Goal: Register for event/course

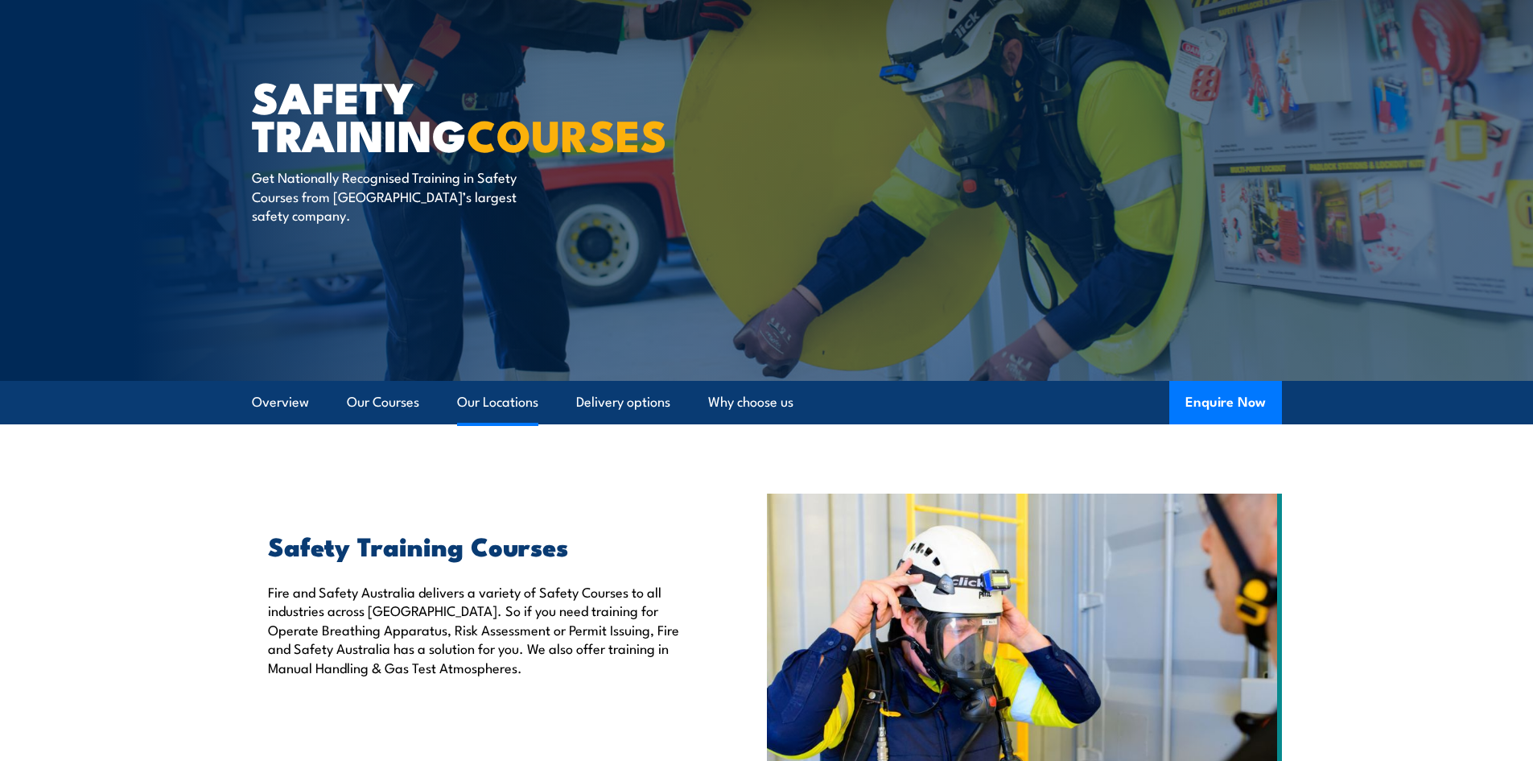
click at [510, 397] on link "Our Locations" at bounding box center [497, 402] width 81 height 43
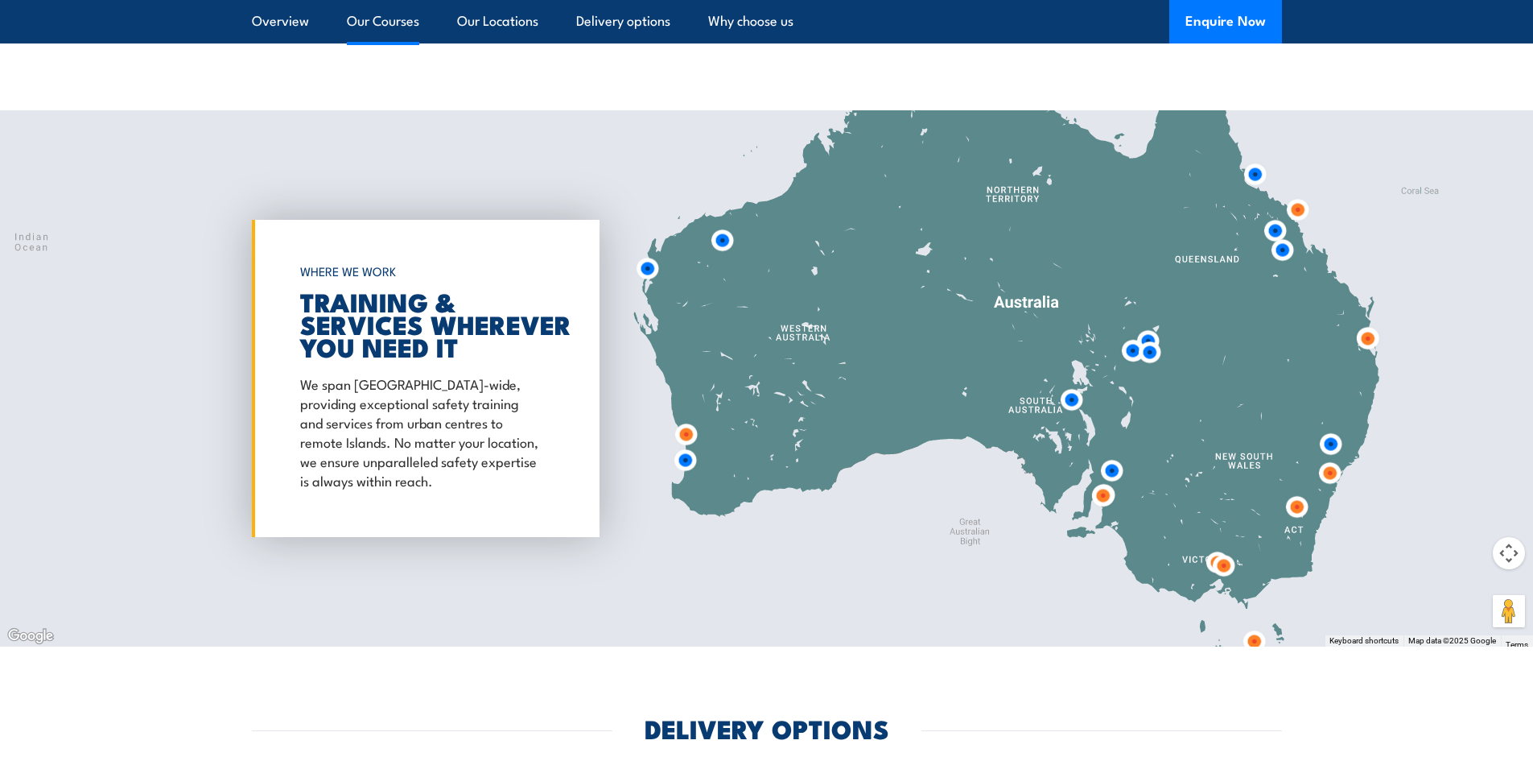
scroll to position [3392, 0]
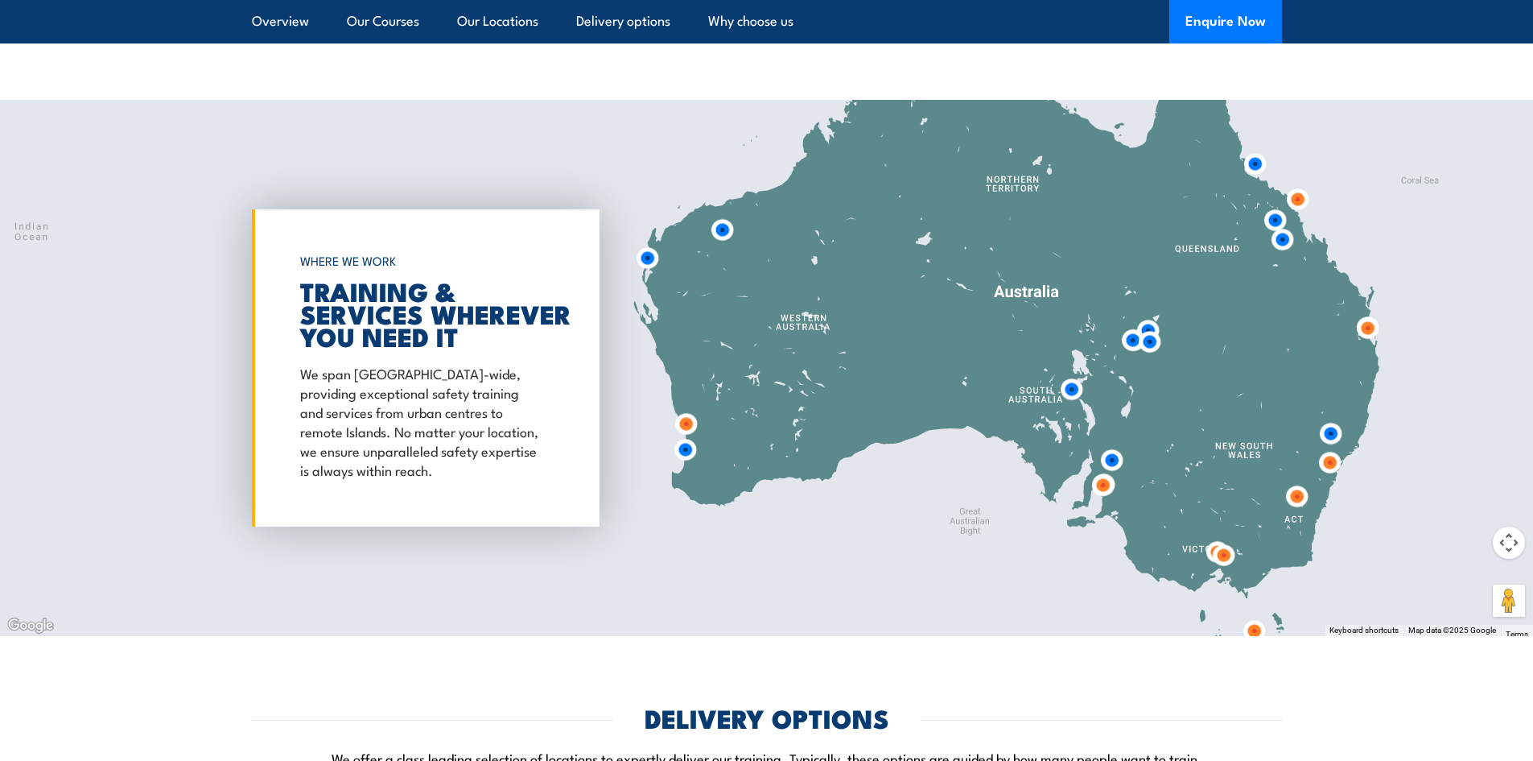
click at [1295, 203] on img at bounding box center [1298, 199] width 30 height 30
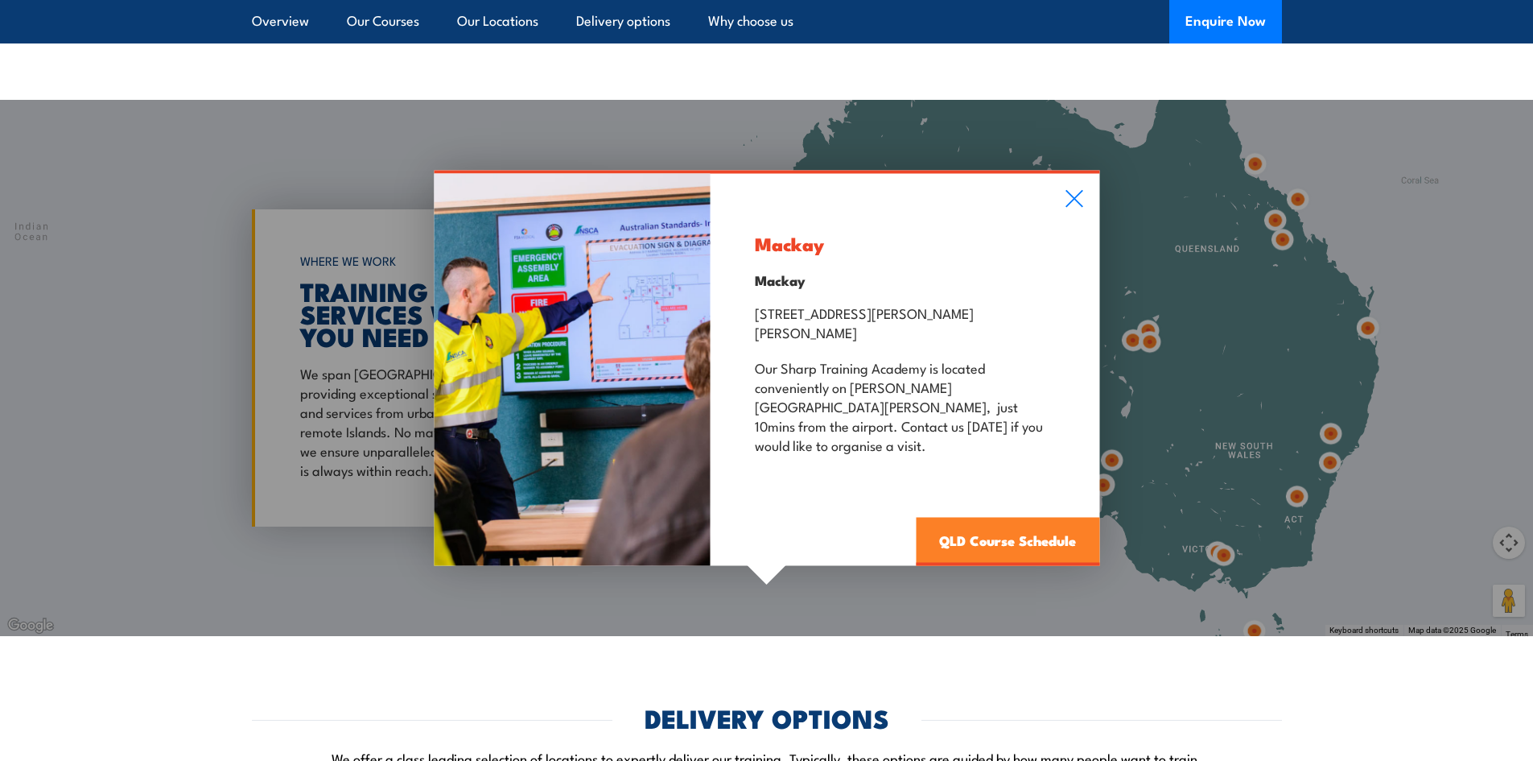
click at [1032, 520] on link "QLD Course Schedule" at bounding box center [1007, 541] width 183 height 48
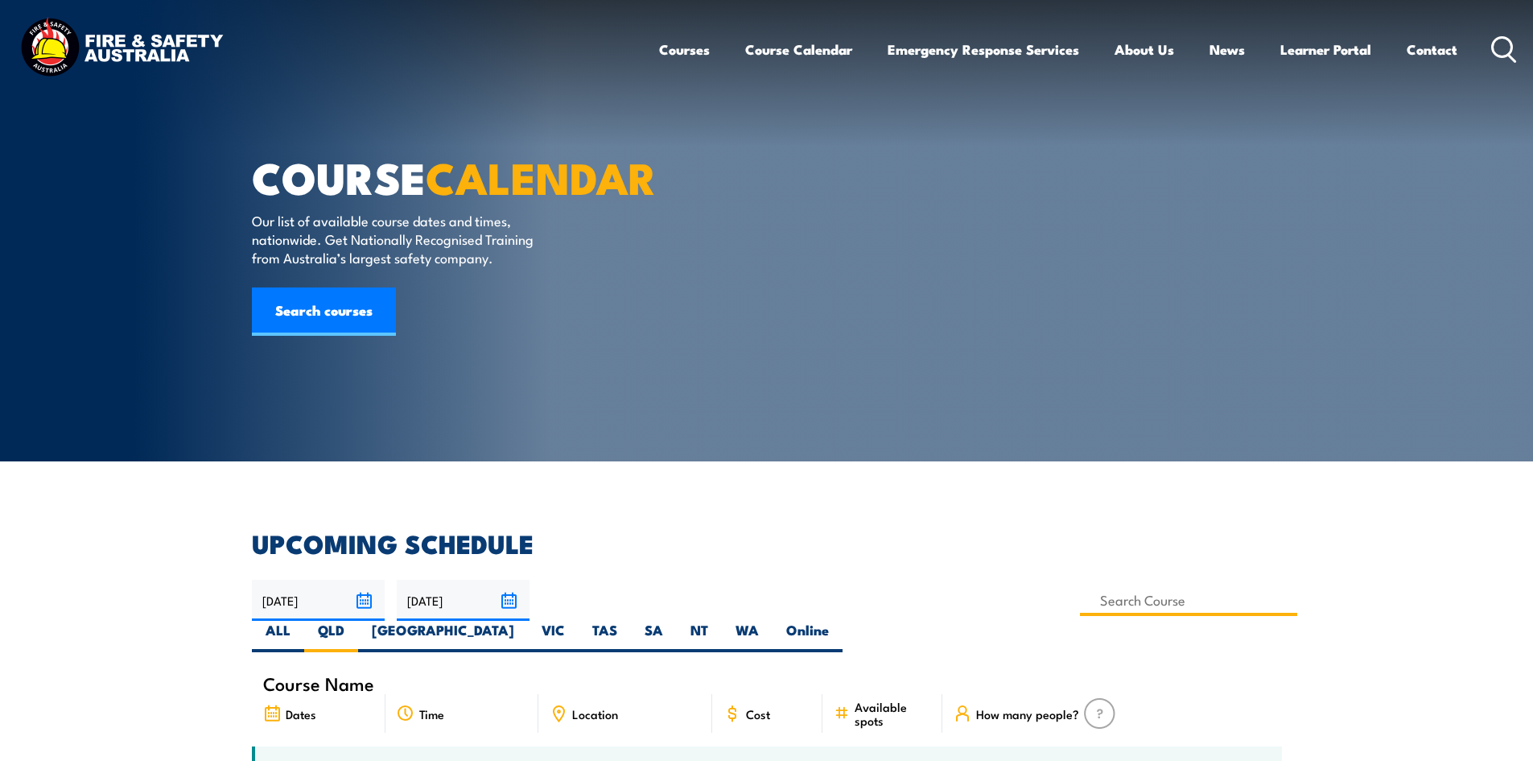
drag, startPoint x: 651, startPoint y: 612, endPoint x: 660, endPoint y: 604, distance: 12.0
click at [1080, 606] on input at bounding box center [1189, 599] width 218 height 31
type input "Standard 11 Generic Coal Mine Induction (Underground) Training"
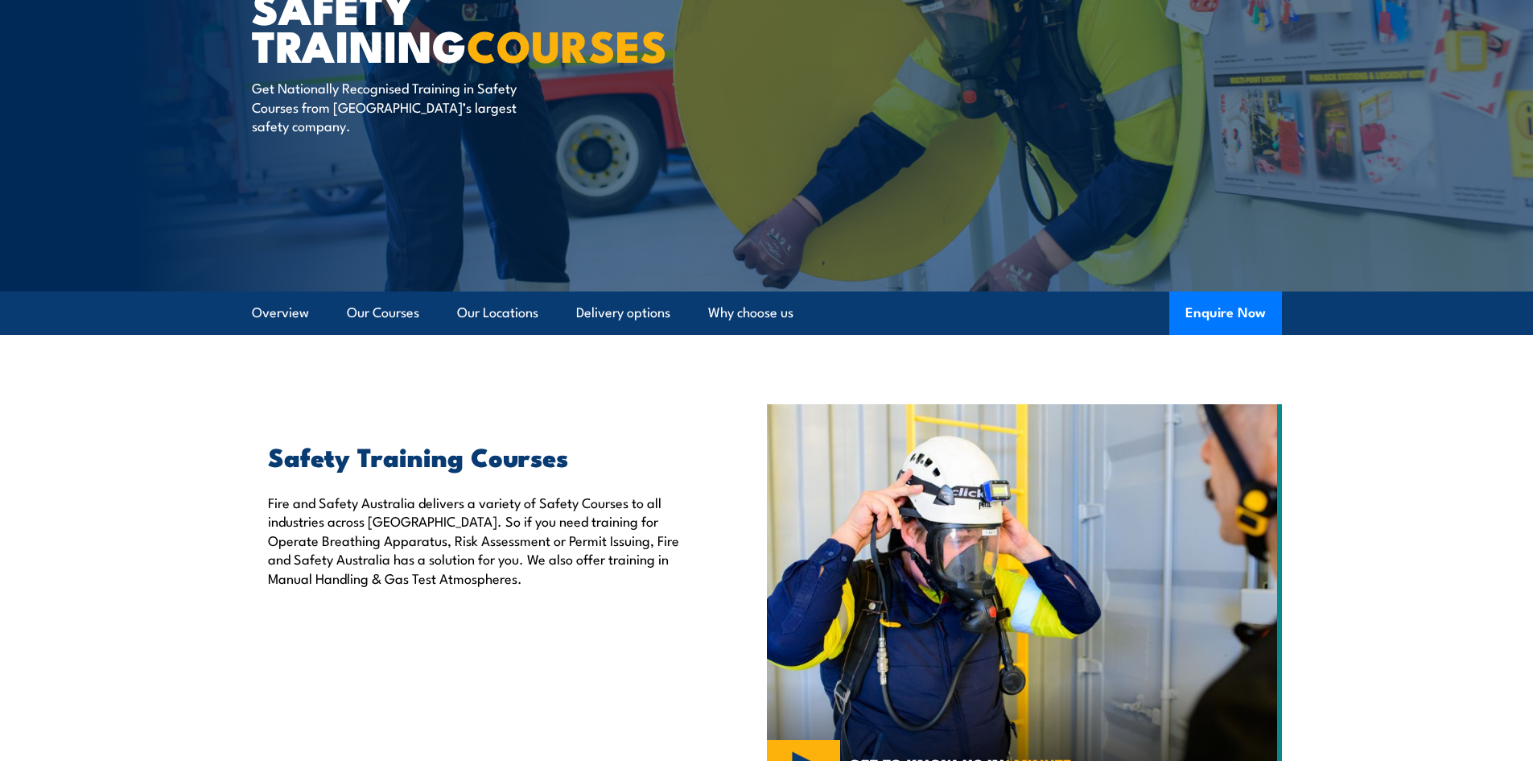
scroll to position [169, 0]
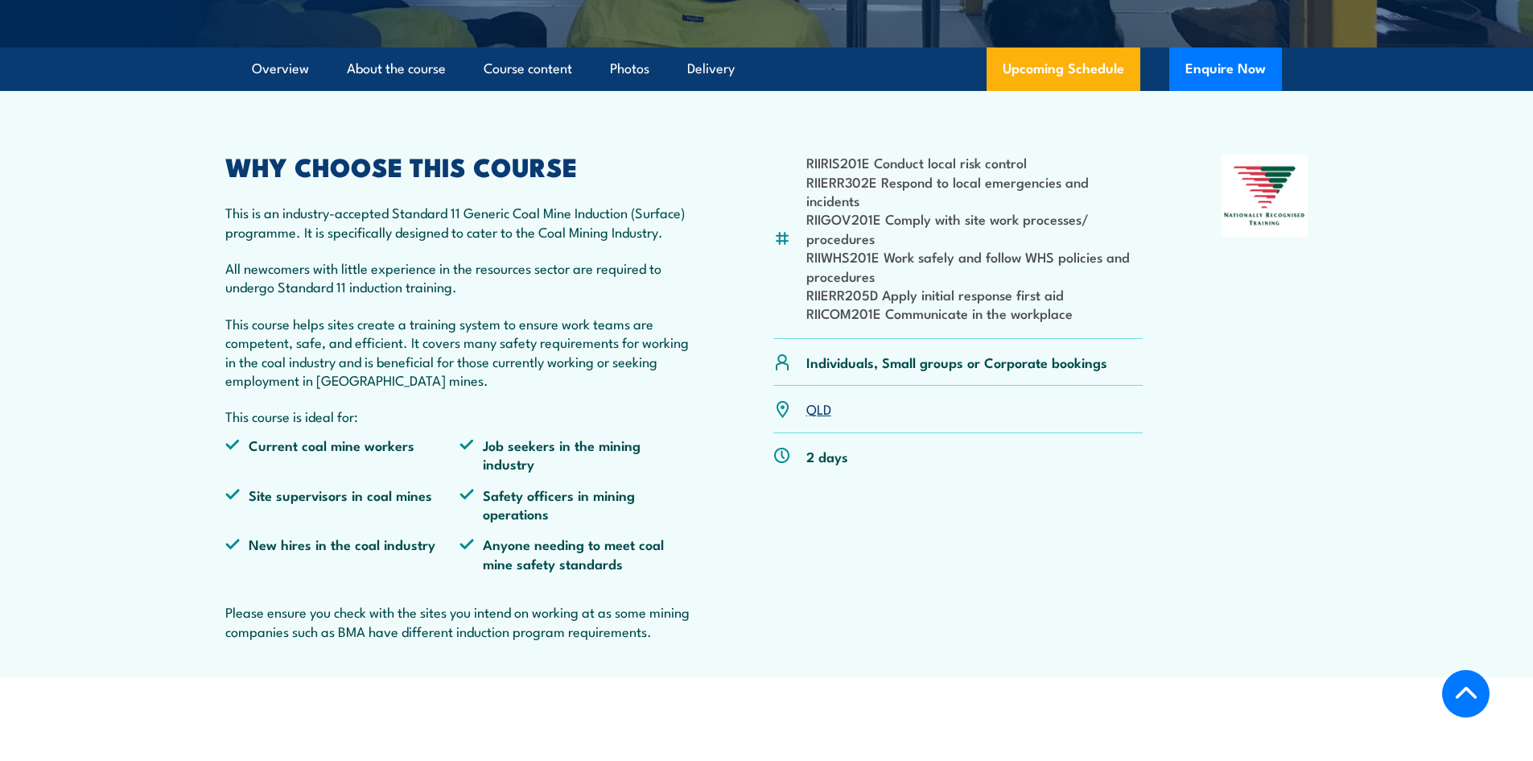
scroll to position [483, 0]
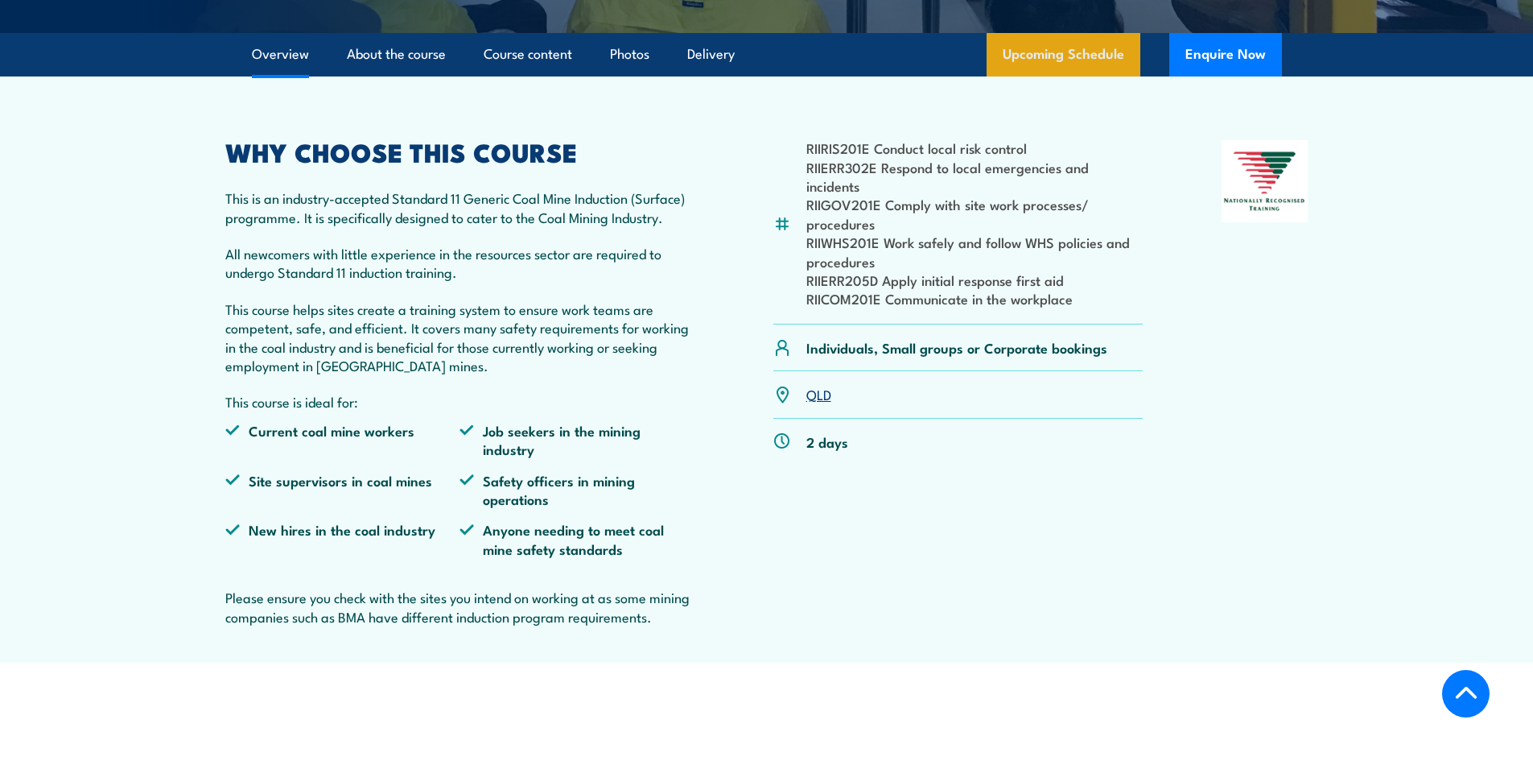
drag, startPoint x: 1046, startPoint y: 93, endPoint x: 1035, endPoint y: 114, distance: 24.5
click at [1046, 76] on link "Upcoming Schedule" at bounding box center [1064, 54] width 154 height 43
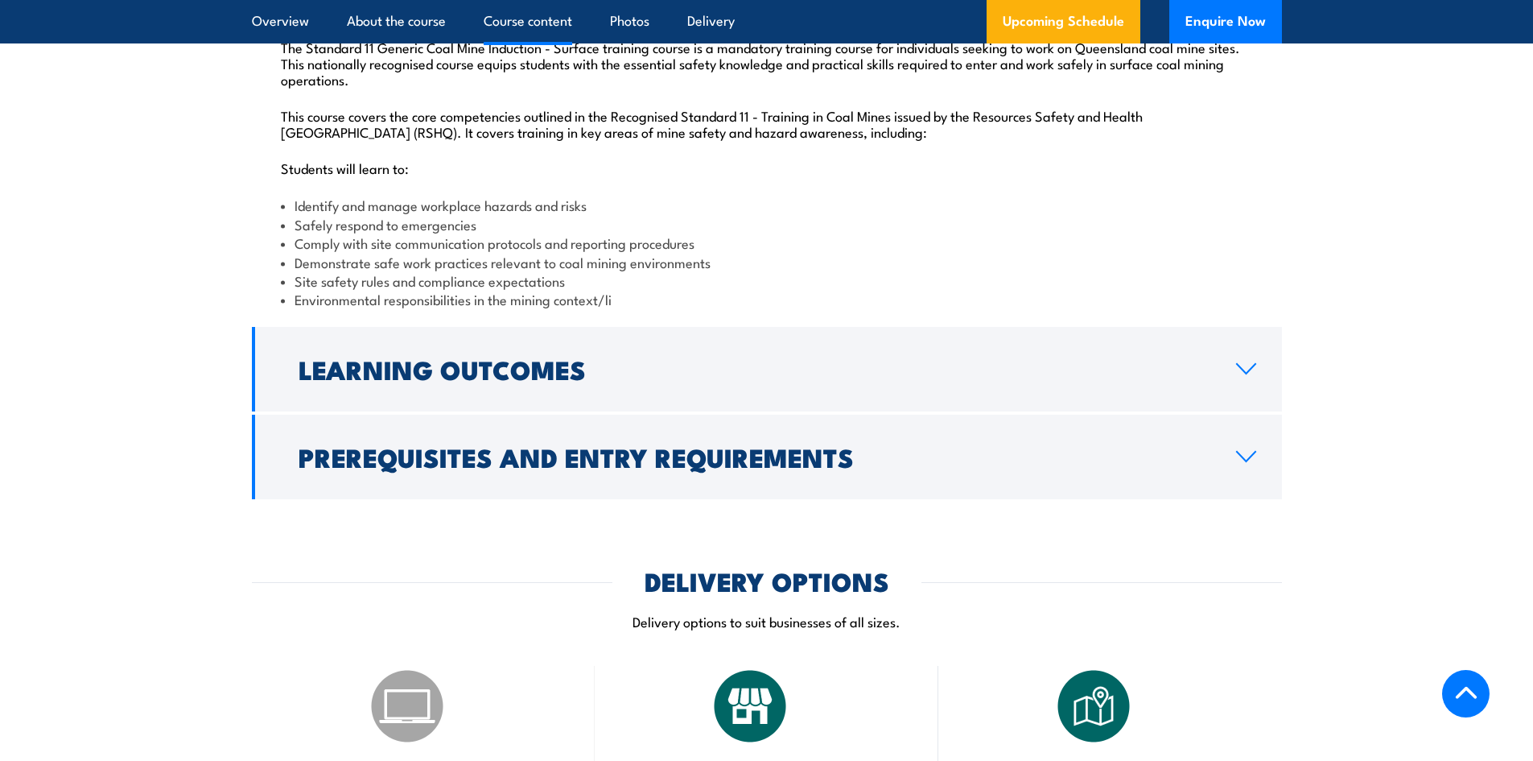
scroll to position [1821, 0]
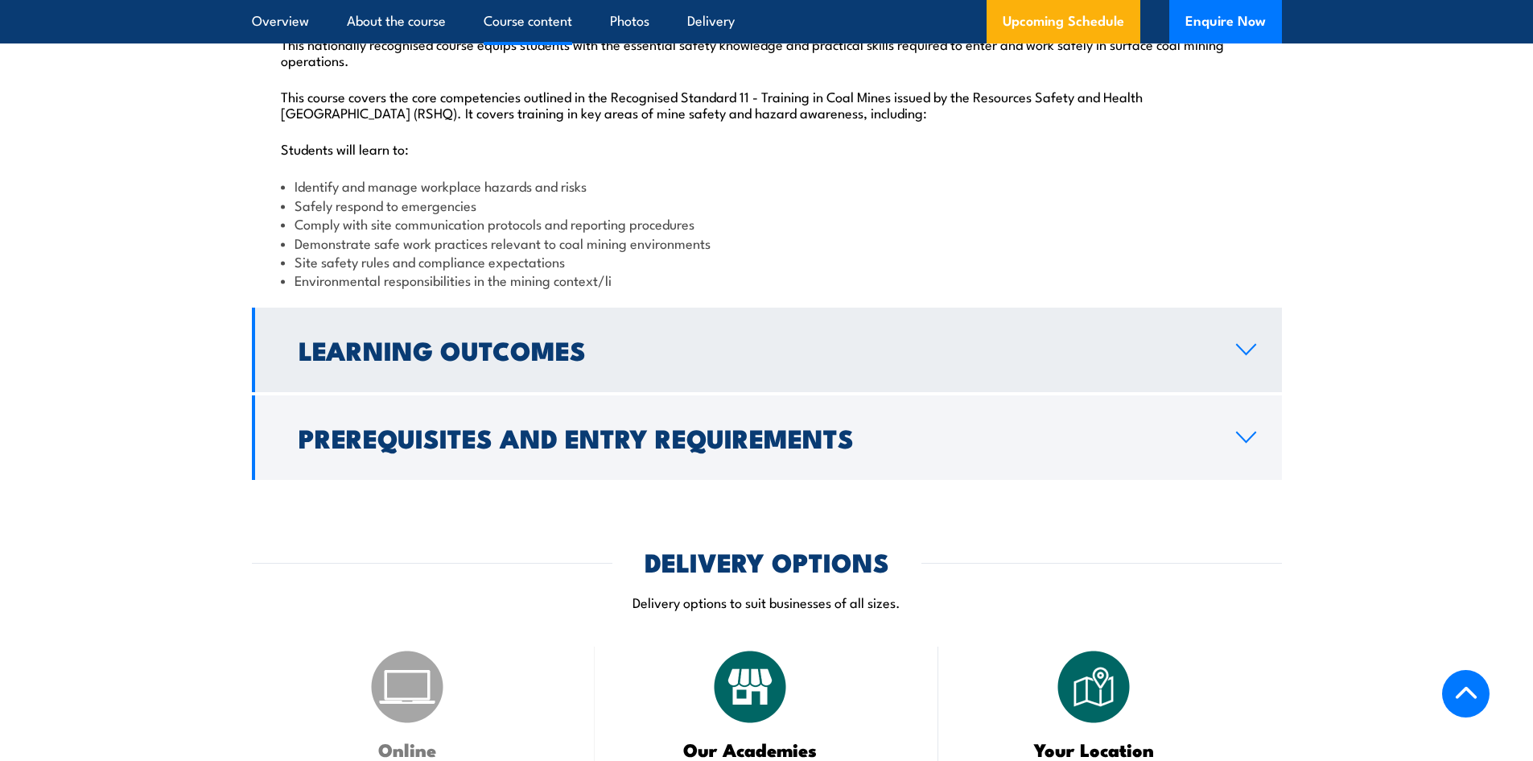
click at [1254, 354] on icon at bounding box center [1246, 349] width 19 height 10
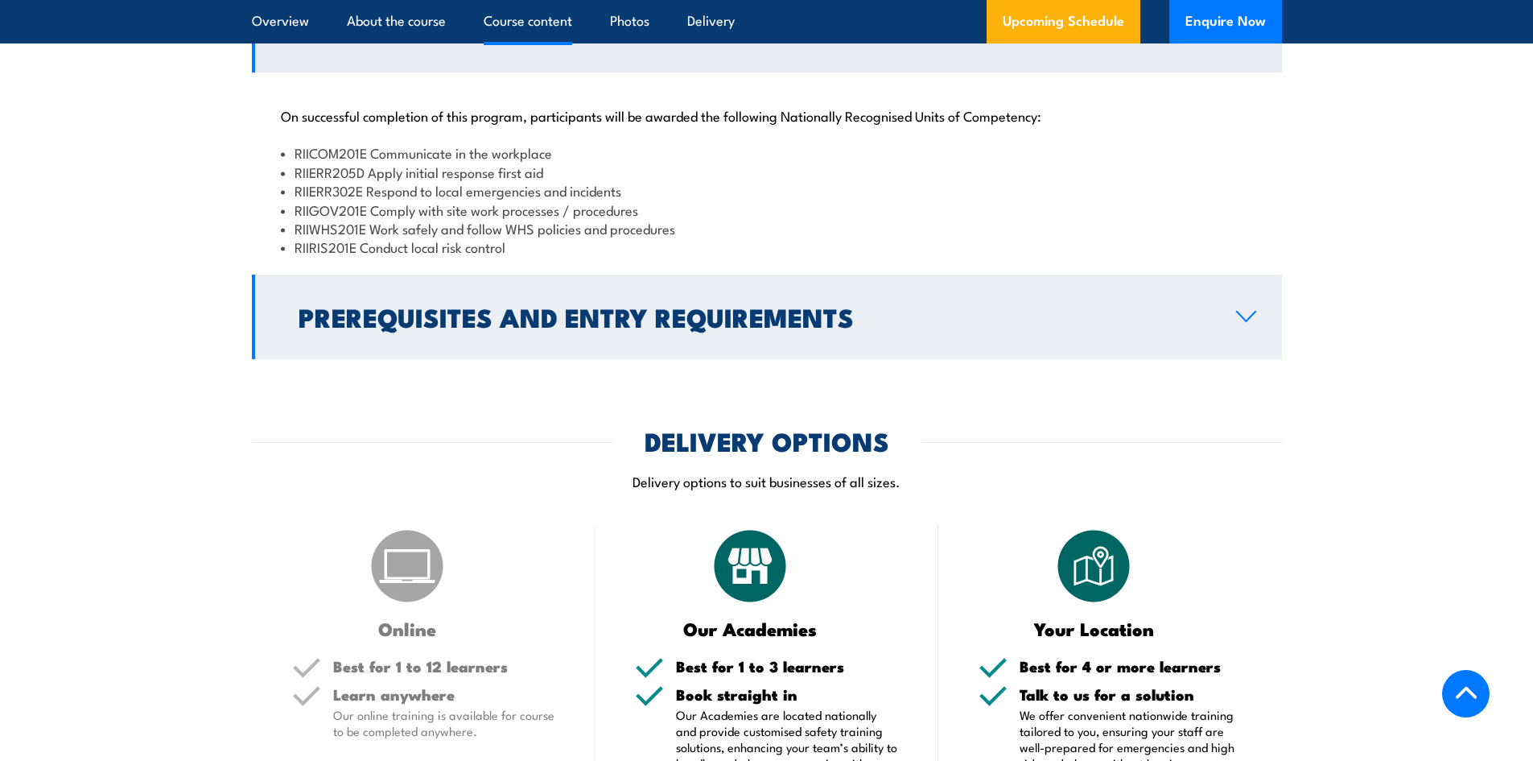
drag, startPoint x: 1250, startPoint y: 67, endPoint x: 1151, endPoint y: 146, distance: 126.6
click at [1250, 37] on icon at bounding box center [1246, 30] width 22 height 13
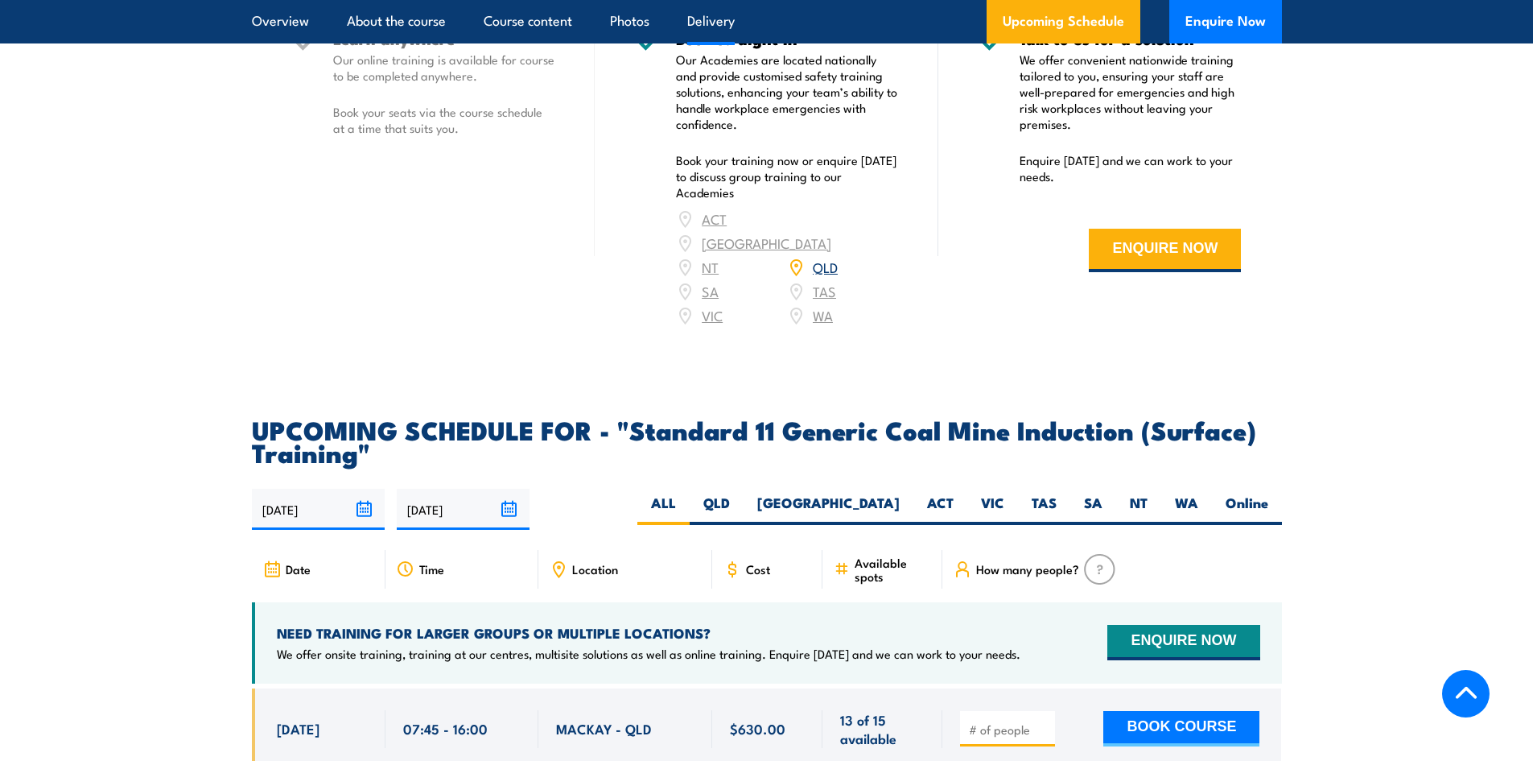
scroll to position [2414, 0]
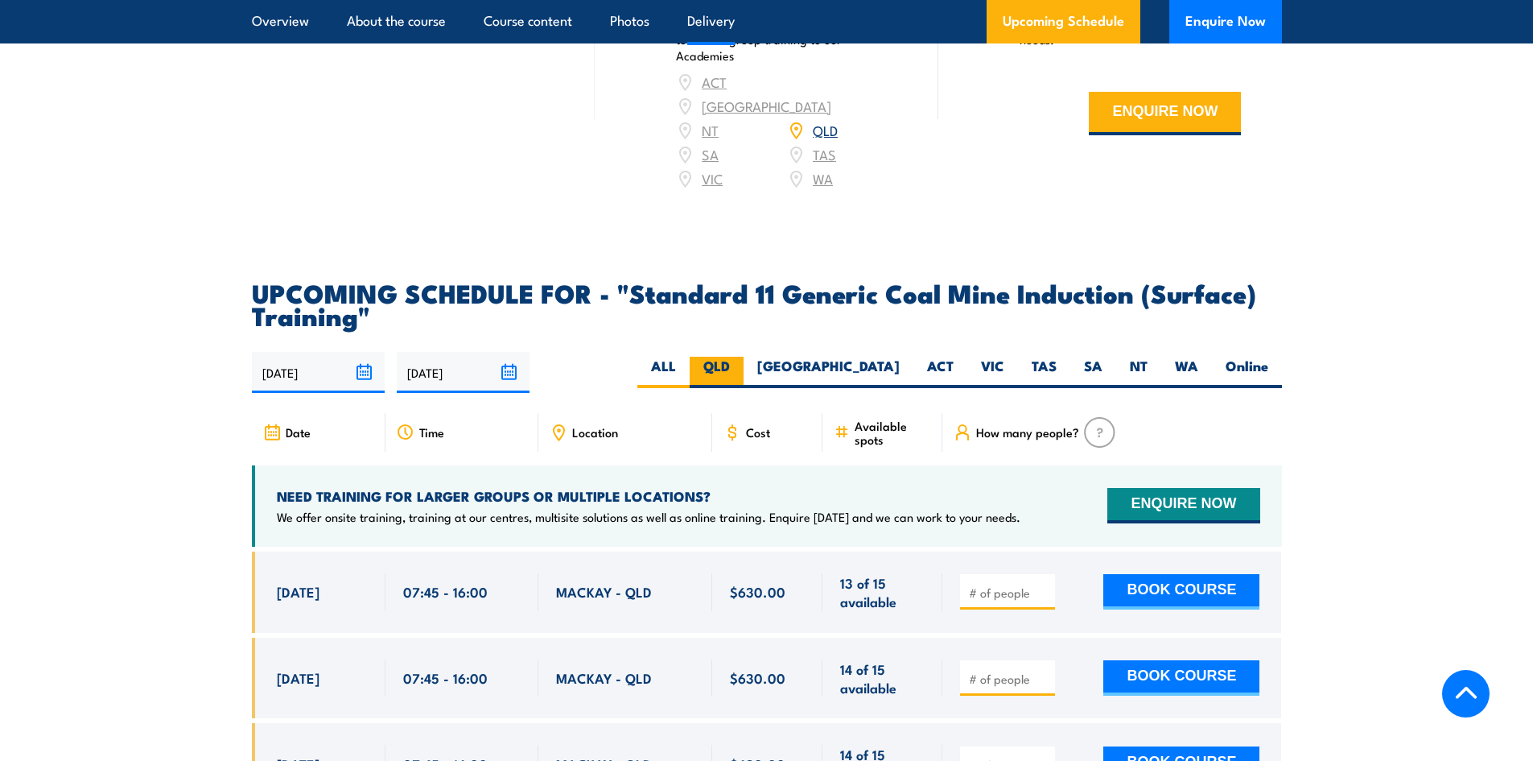
click at [744, 380] on label "QLD" at bounding box center [717, 372] width 54 height 31
click at [740, 367] on input "QLD" at bounding box center [735, 362] width 10 height 10
radio input "true"
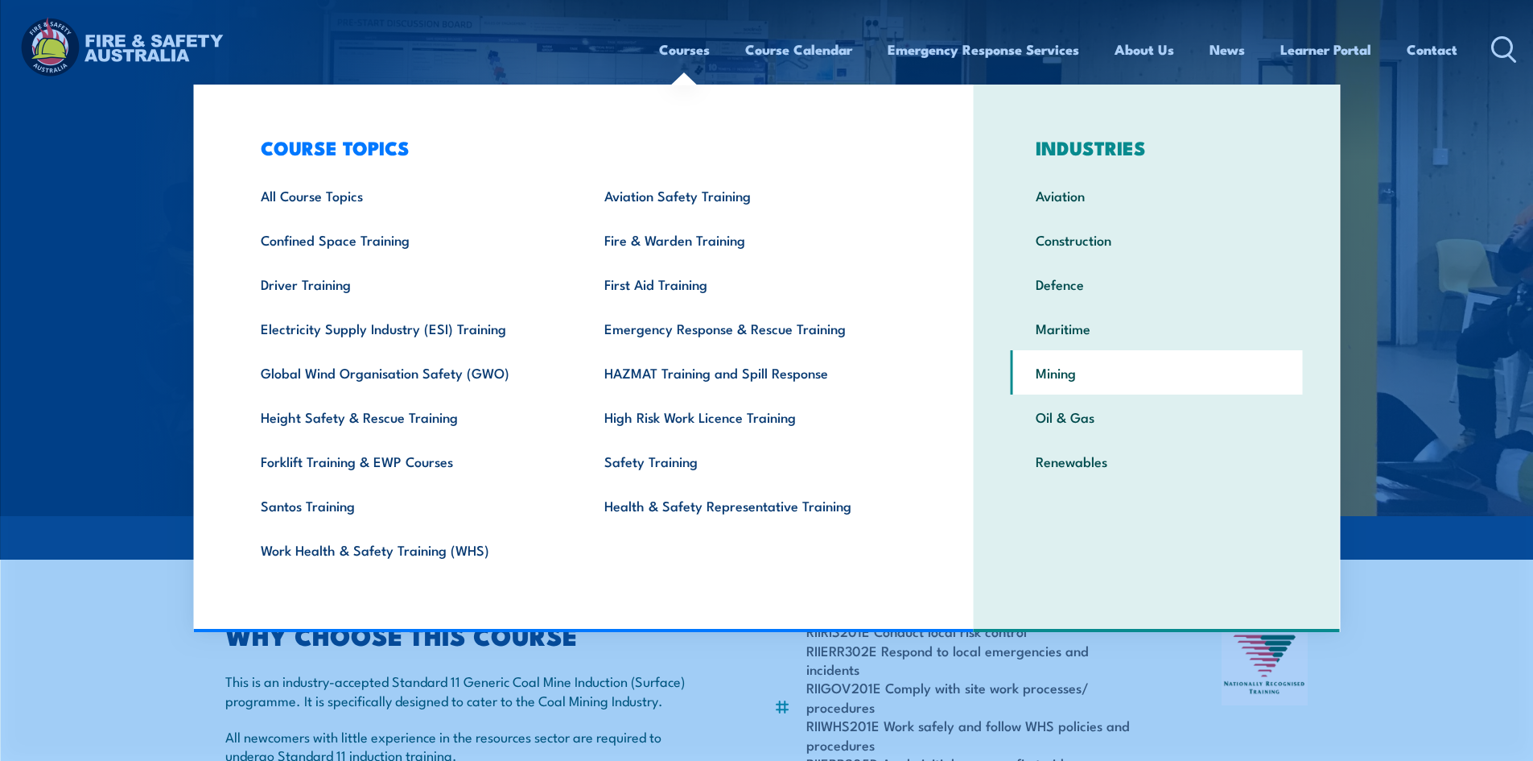
click at [1067, 374] on link "Mining" at bounding box center [1157, 372] width 292 height 44
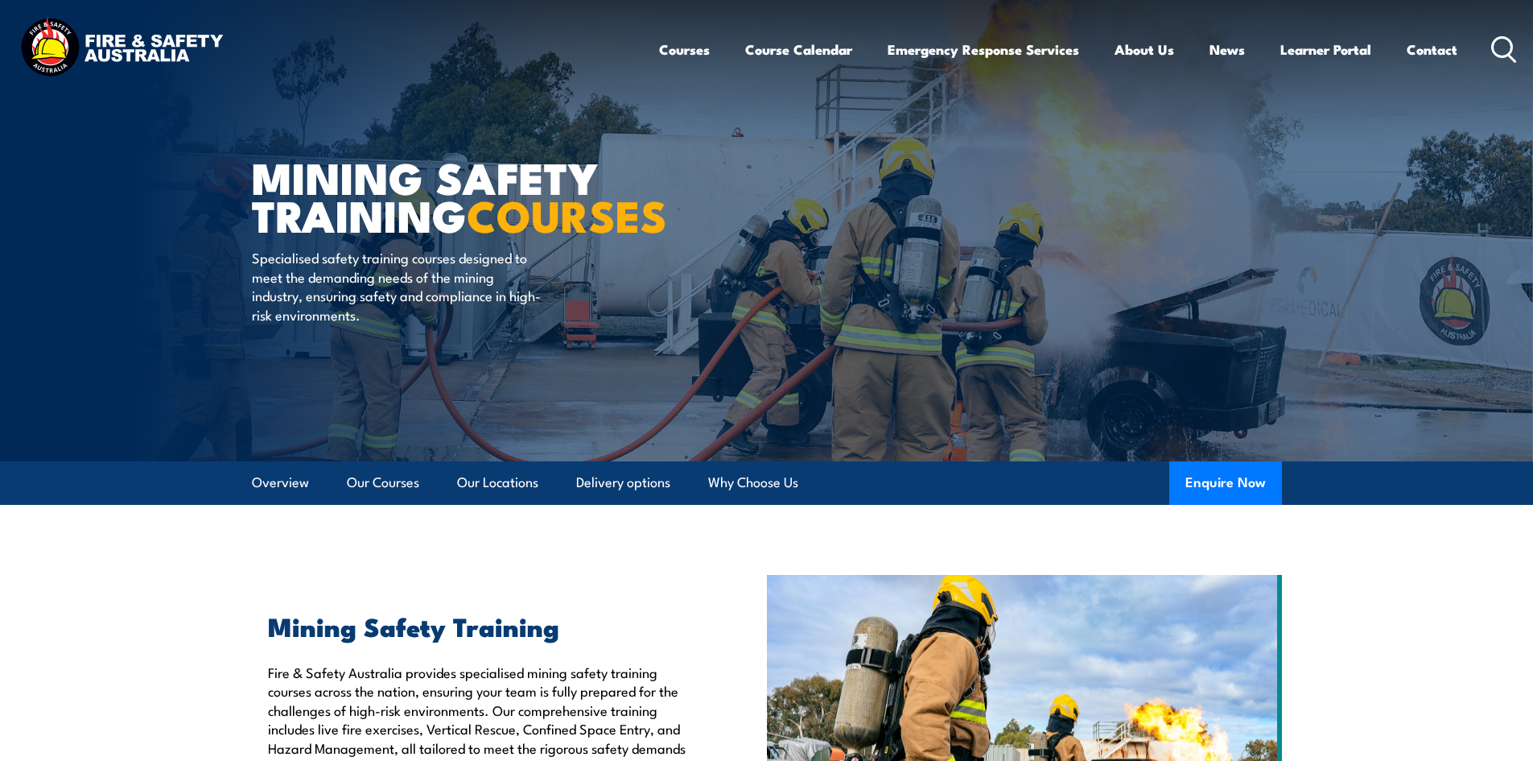
click at [1493, 51] on circle at bounding box center [1502, 46] width 19 height 19
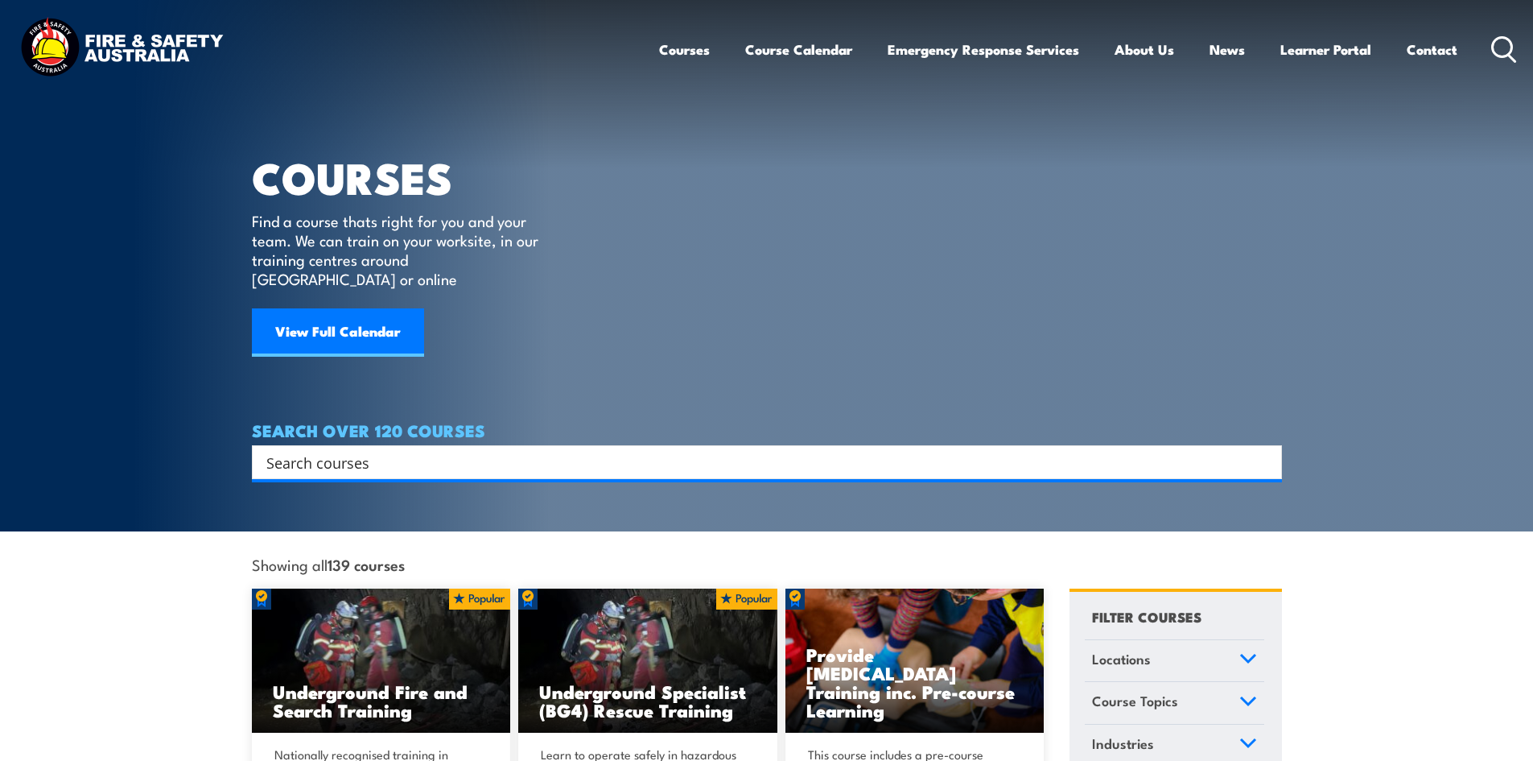
click at [407, 450] on input "Search input" at bounding box center [756, 462] width 980 height 24
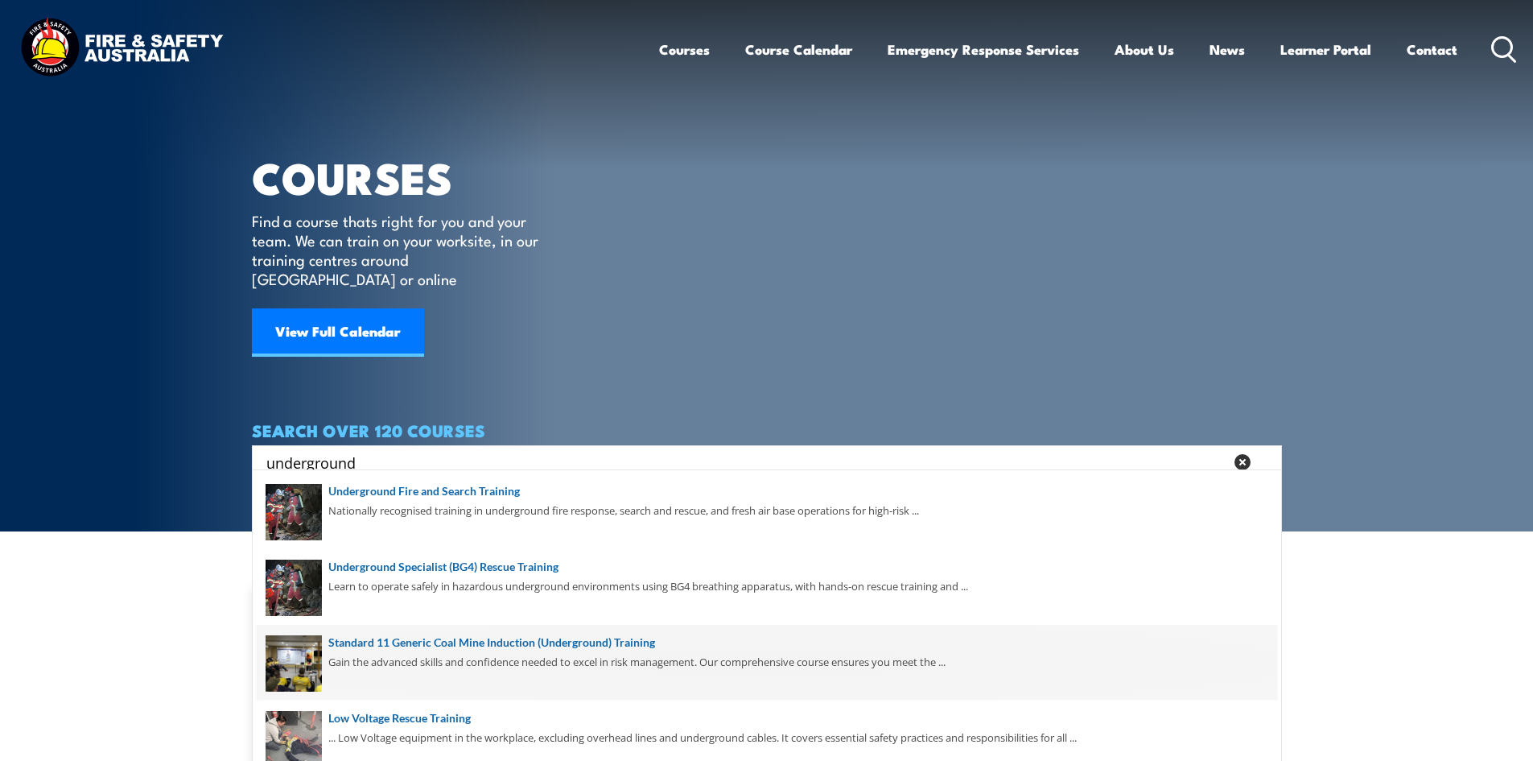
type input "underground"
click at [546, 639] on span at bounding box center [767, 663] width 1021 height 76
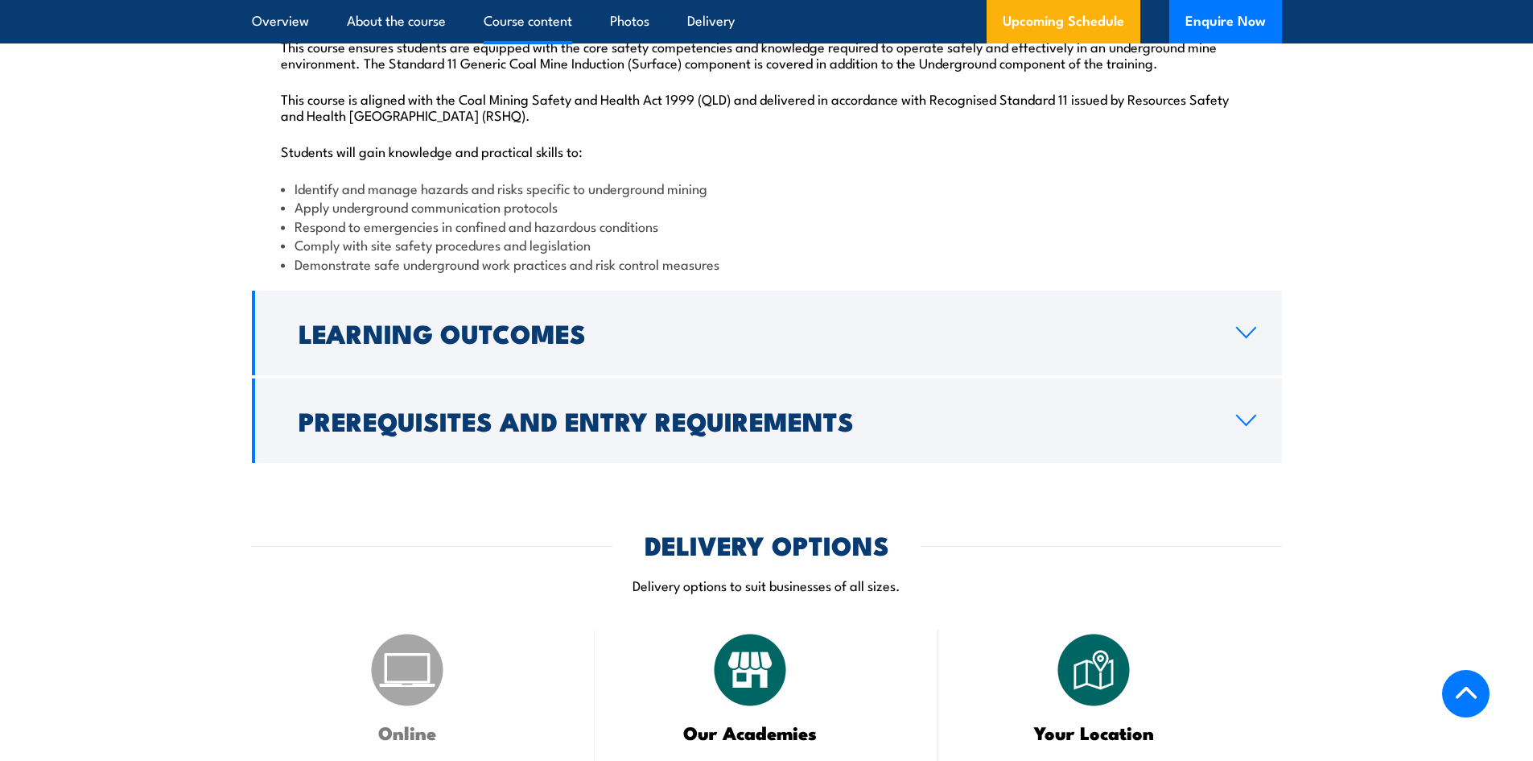
scroll to position [1851, 0]
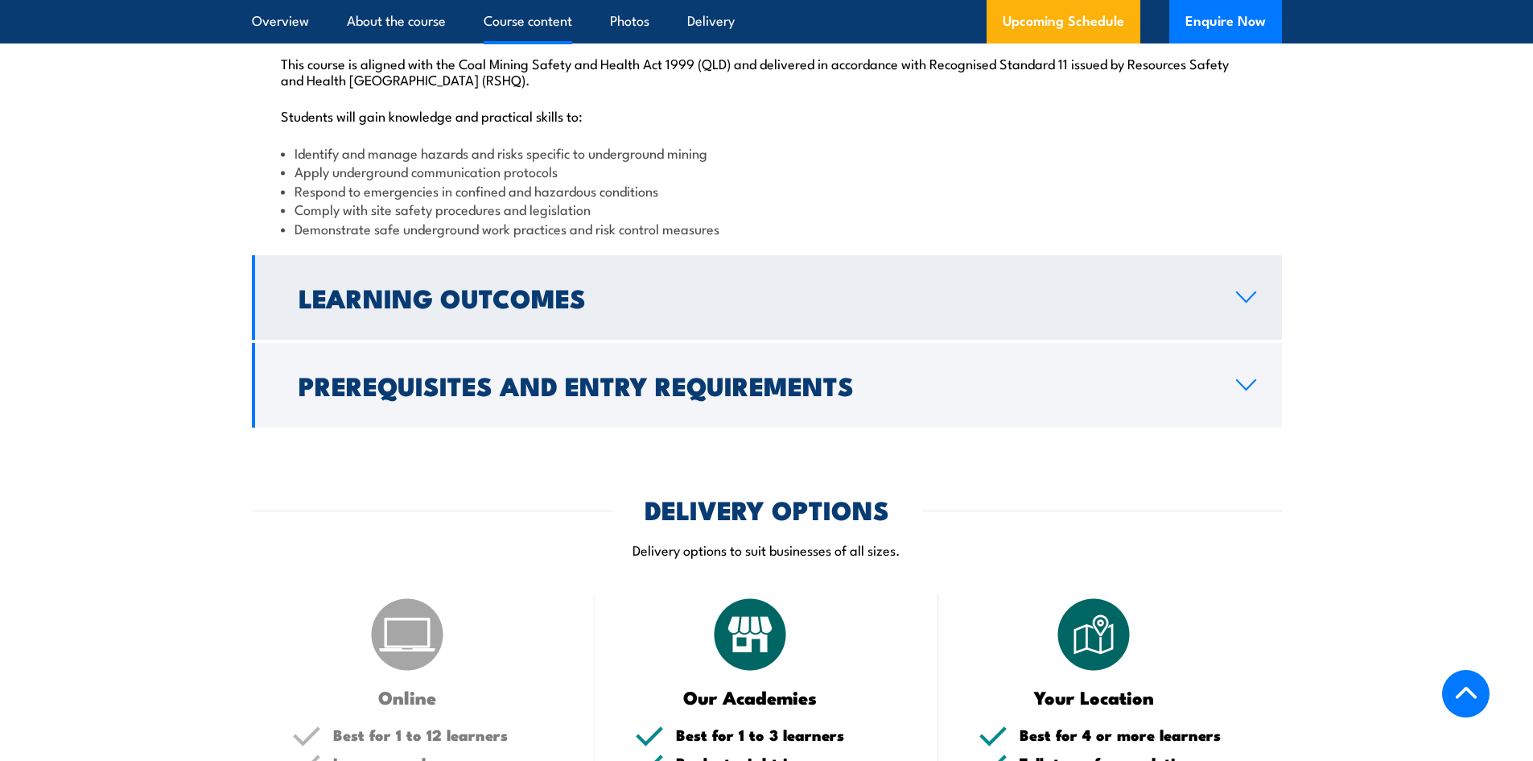
click at [1249, 302] on icon at bounding box center [1246, 297] width 19 height 10
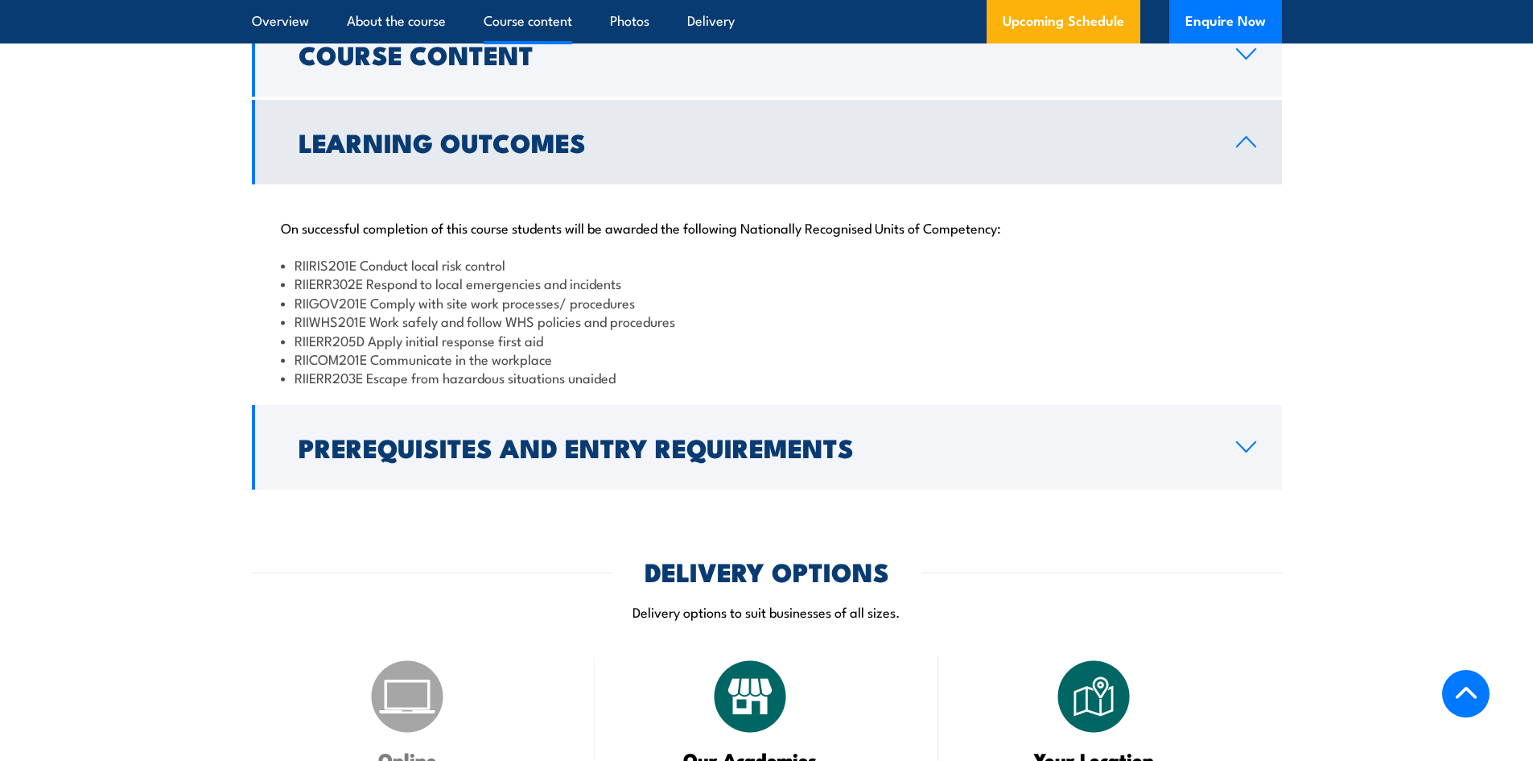
scroll to position [1648, 0]
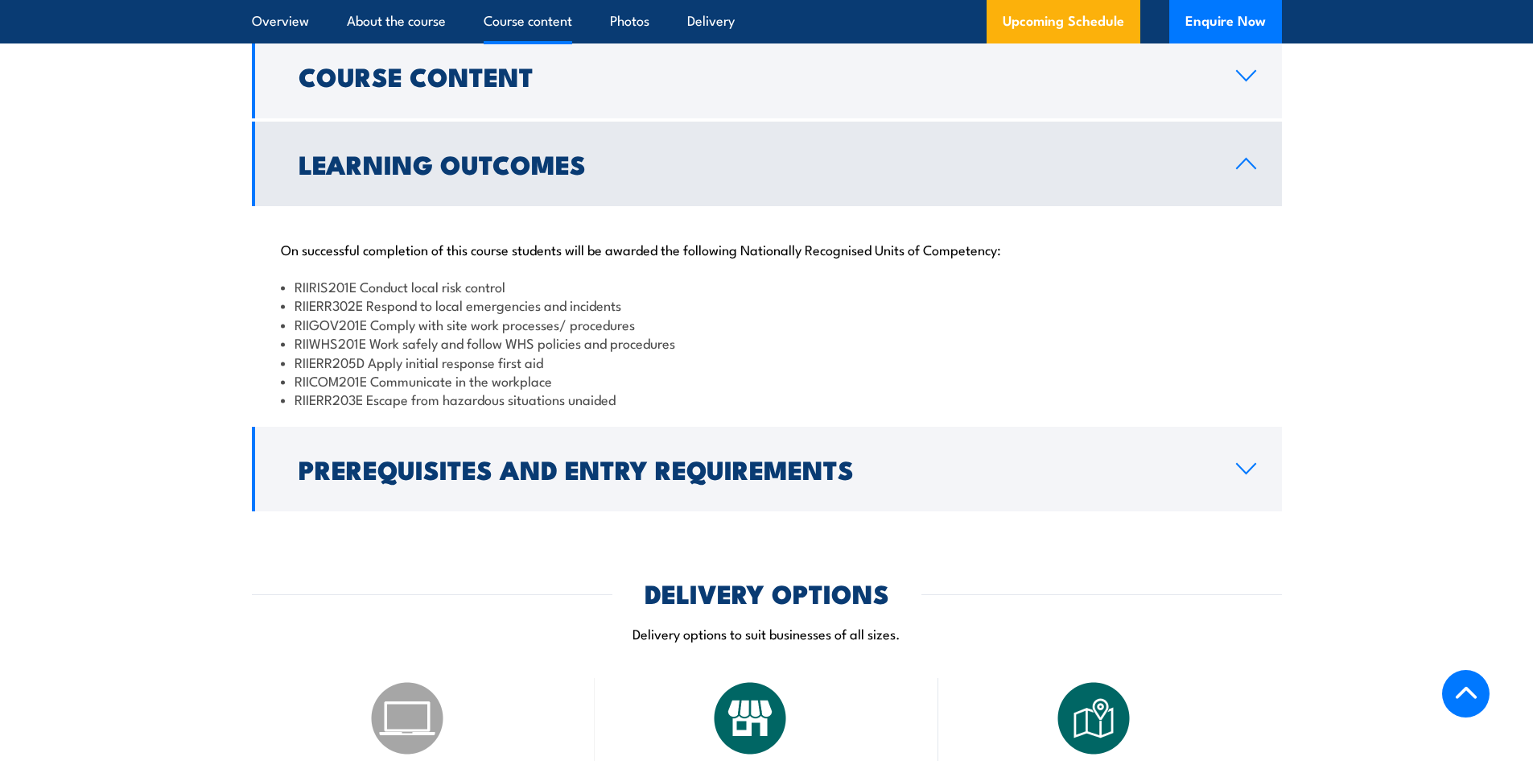
click at [1243, 168] on icon at bounding box center [1246, 164] width 19 height 10
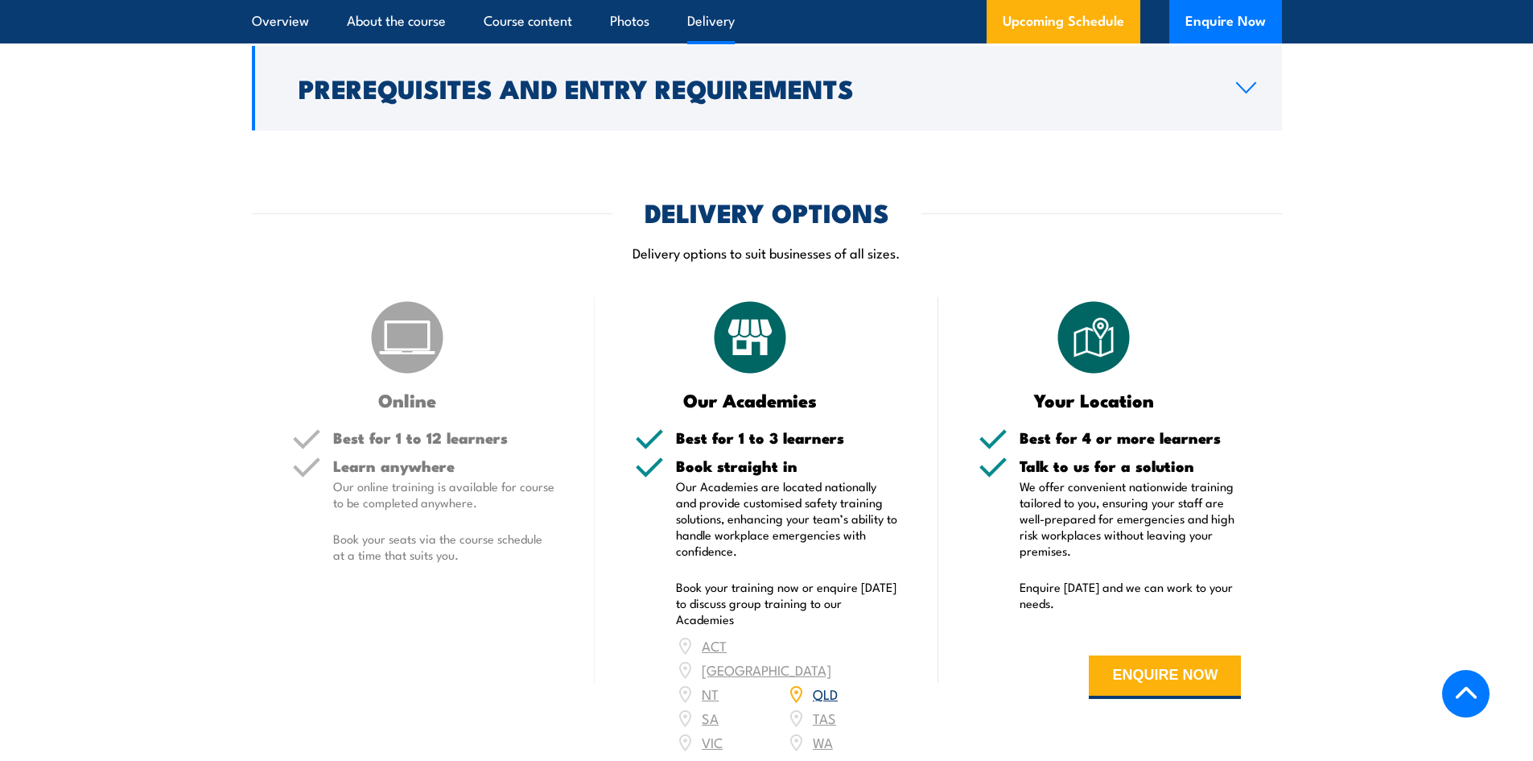
scroll to position [1407, 0]
